Goal: Transaction & Acquisition: Subscribe to service/newsletter

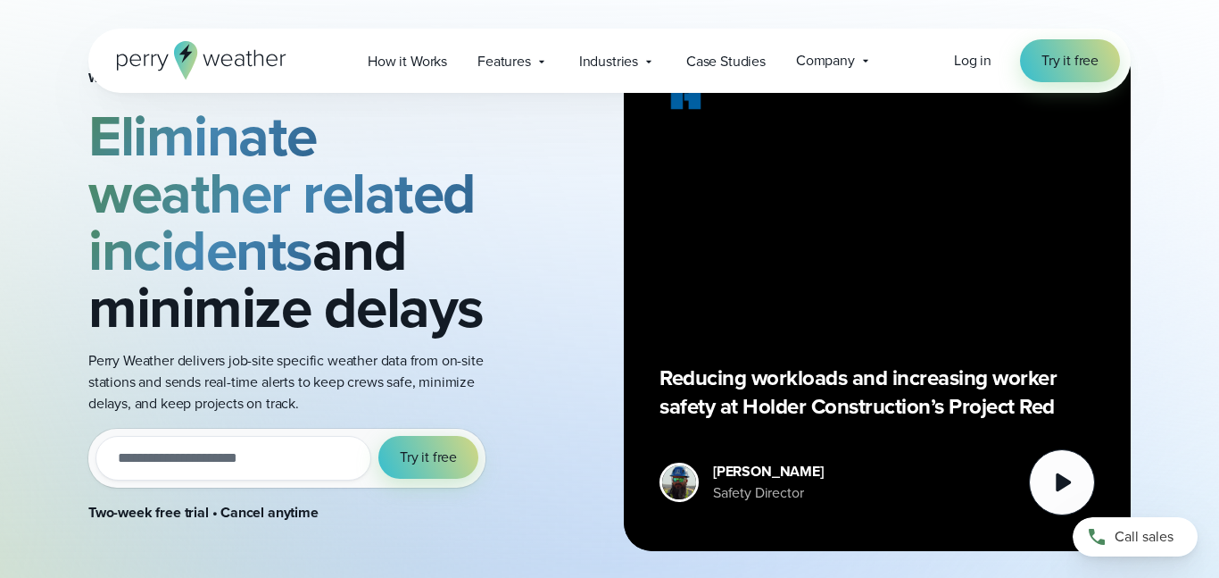
scroll to position [106, 0]
click at [219, 462] on input "email" at bounding box center [234, 458] width 276 height 45
type input "**********"
click at [441, 441] on button "Try it free" at bounding box center [429, 457] width 100 height 43
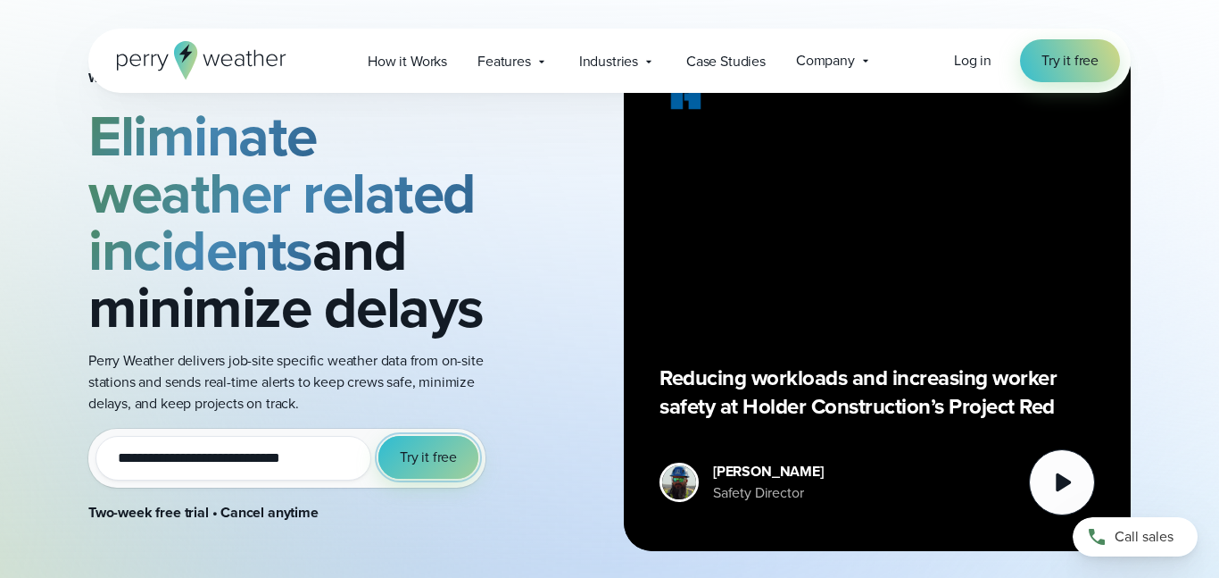
click at [453, 465] on span "Try it free" at bounding box center [428, 456] width 57 height 21
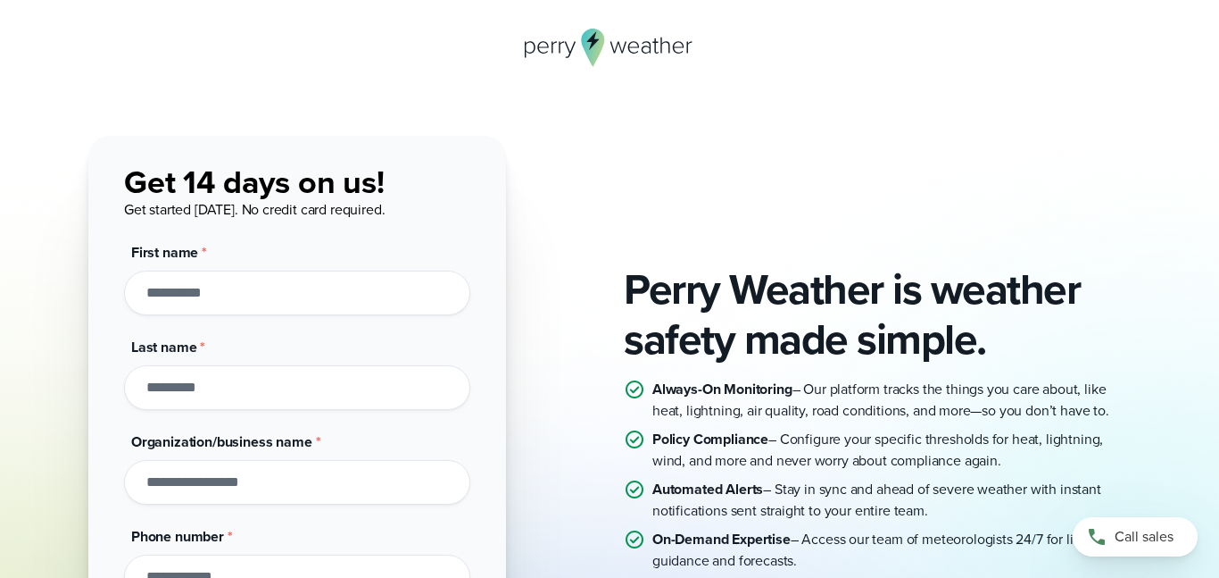
scroll to position [315, 0]
